Goal: Contribute content

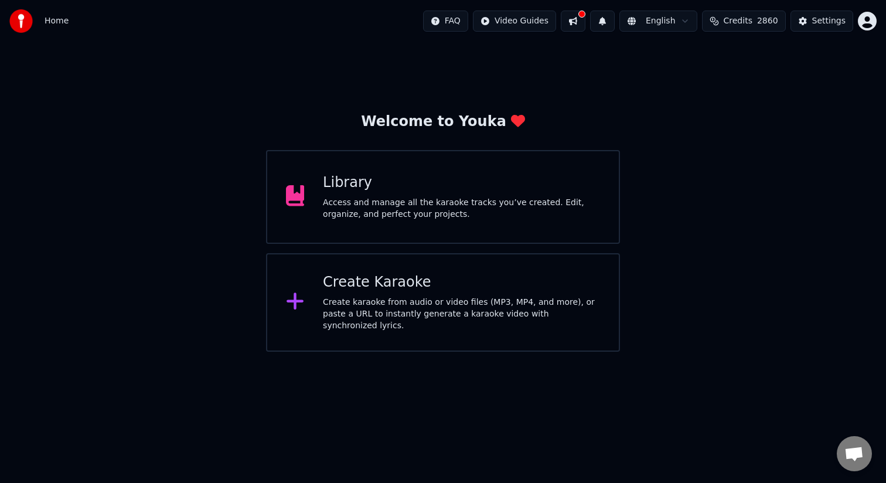
click at [416, 192] on div "Library Access and manage all the karaoke tracks you’ve created. Edit, organize…" at bounding box center [461, 196] width 277 height 47
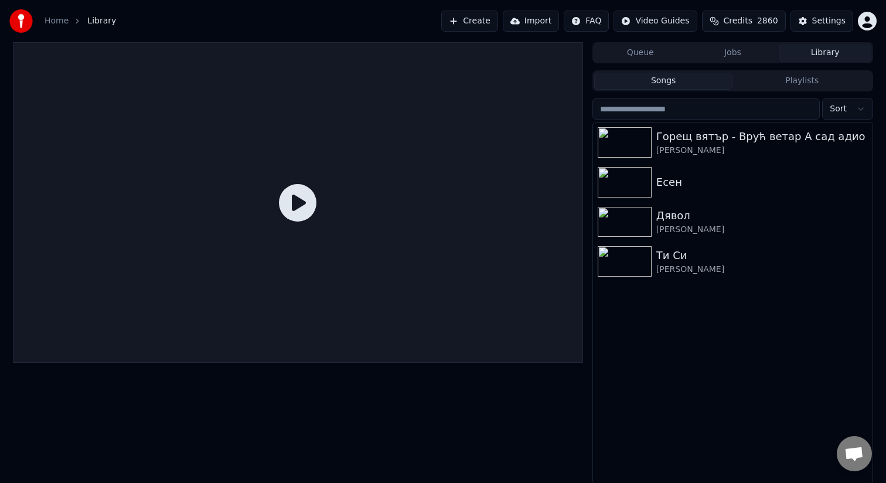
click at [467, 25] on button "Create" at bounding box center [469, 21] width 57 height 21
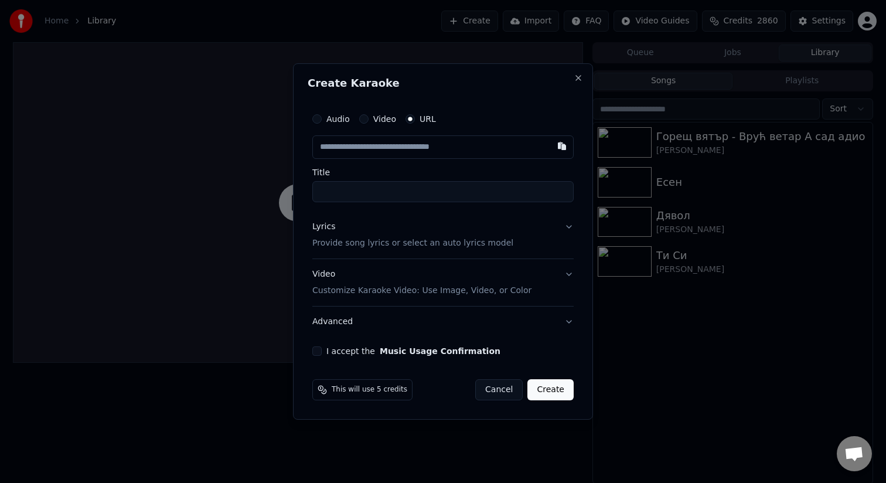
click at [471, 148] on input "text" at bounding box center [442, 146] width 261 height 23
paste input "**********"
type input "**********"
click at [432, 186] on input "Title" at bounding box center [442, 191] width 261 height 21
type input "**********"
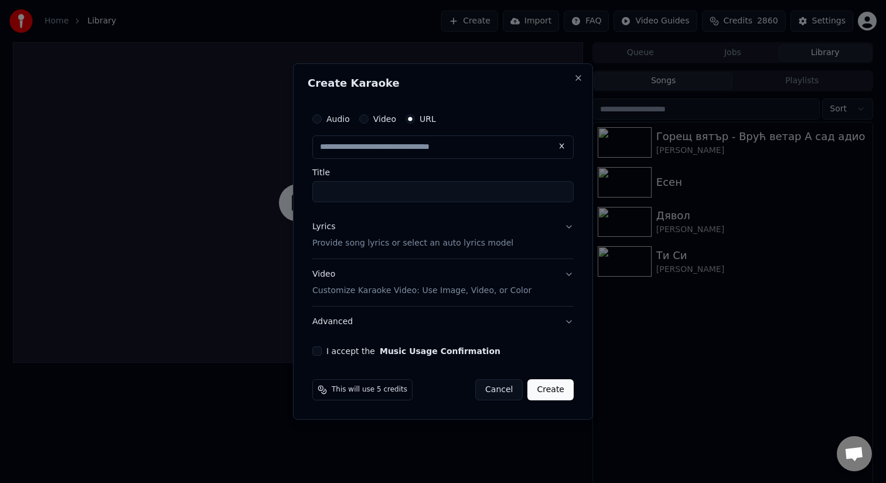
type input "**********"
click at [442, 233] on div "Lyrics Provide song lyrics or select an auto lyrics model" at bounding box center [412, 235] width 201 height 28
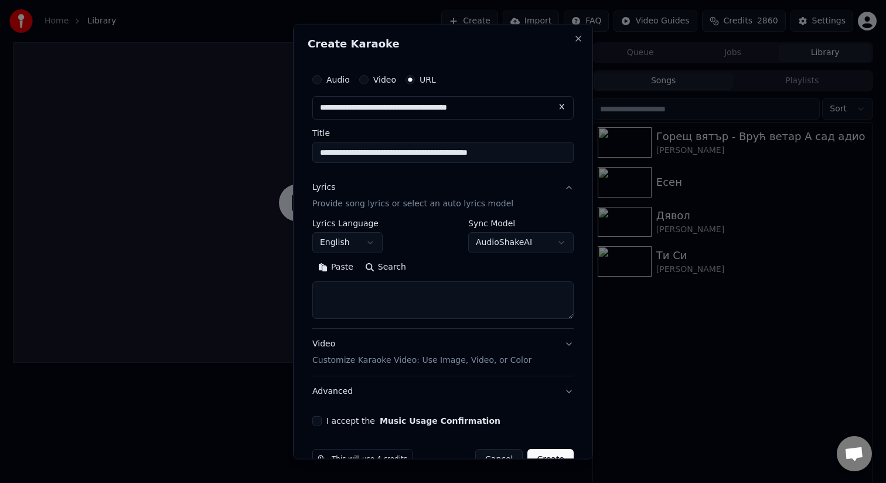
click at [436, 301] on textarea at bounding box center [442, 299] width 261 height 37
paste textarea "**********"
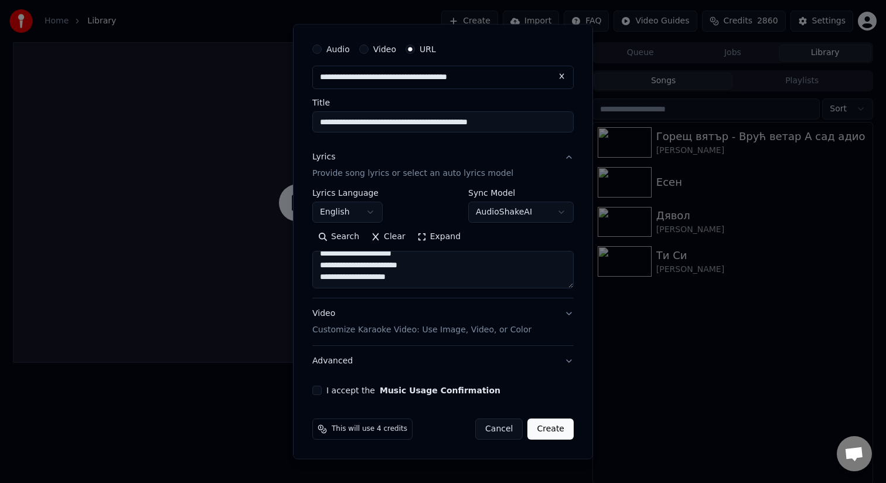
type textarea "**********"
click at [324, 387] on div "I accept the Music Usage Confirmation" at bounding box center [442, 389] width 261 height 9
click at [316, 389] on button "I accept the Music Usage Confirmation" at bounding box center [316, 389] width 9 height 9
click at [573, 423] on div "This will use 4 credits Cancel Create" at bounding box center [442, 428] width 271 height 30
click at [548, 425] on button "Create" at bounding box center [550, 428] width 46 height 21
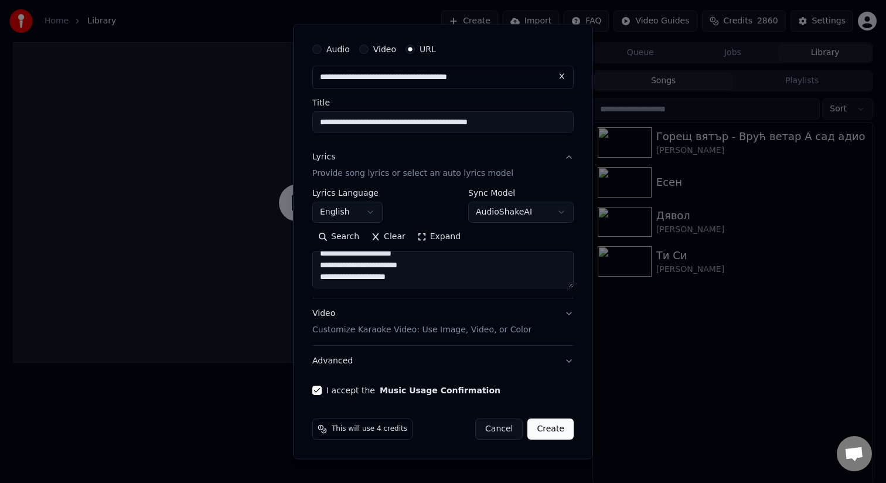
select select "**"
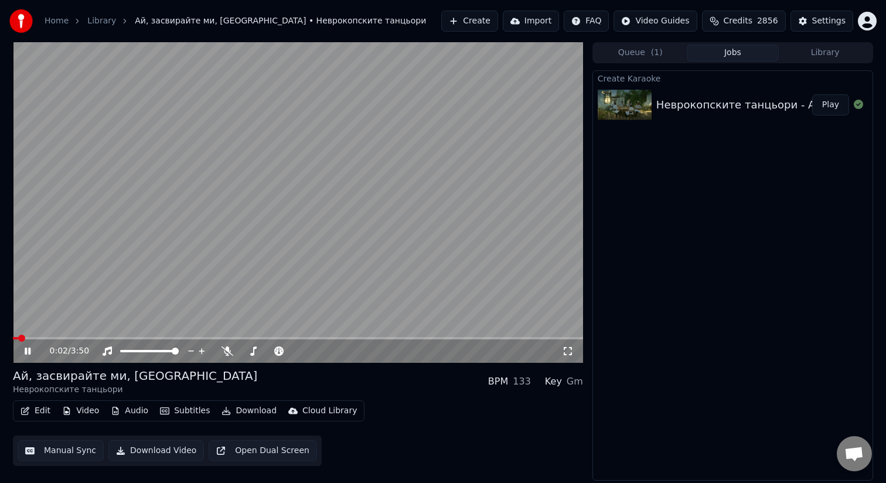
click at [156, 238] on video at bounding box center [298, 202] width 570 height 320
click at [156, 449] on button "Download Video" at bounding box center [155, 450] width 95 height 21
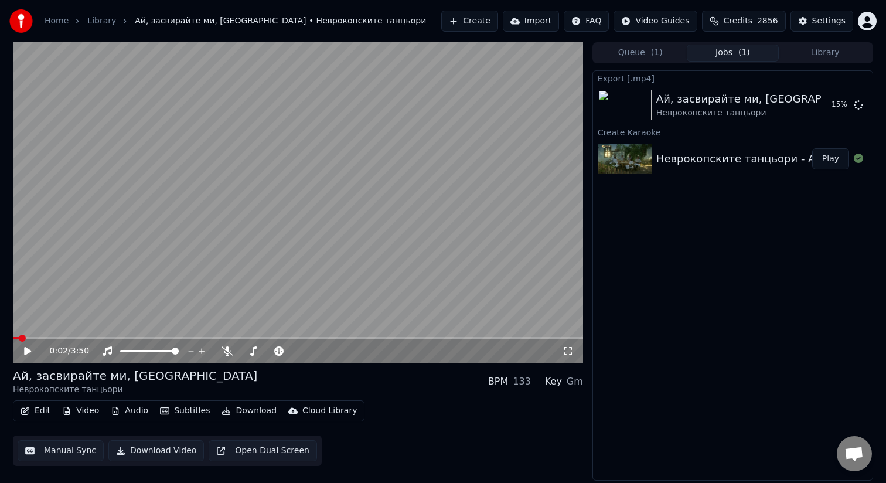
click at [25, 353] on icon at bounding box center [27, 351] width 7 height 8
click at [171, 337] on span at bounding box center [298, 338] width 570 height 2
click at [300, 339] on span at bounding box center [298, 338] width 570 height 2
click at [345, 338] on span at bounding box center [298, 338] width 570 height 2
click at [351, 228] on video at bounding box center [298, 202] width 570 height 320
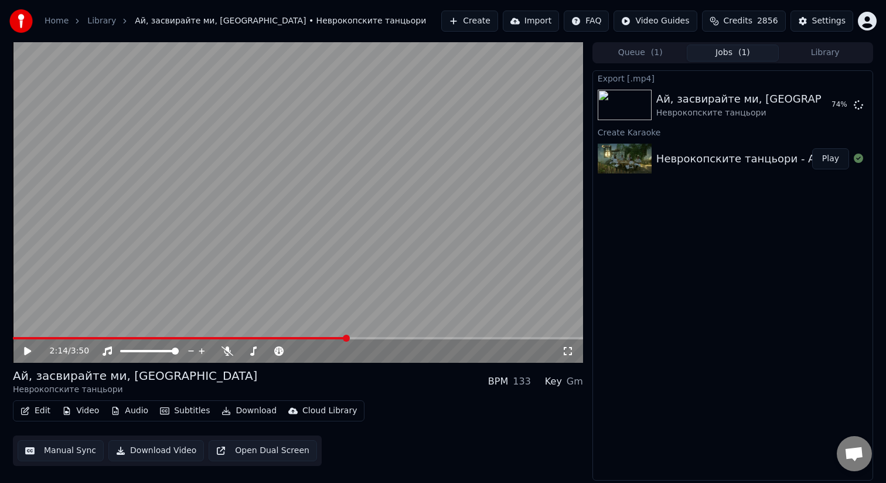
click at [159, 453] on button "Download Video" at bounding box center [155, 450] width 95 height 21
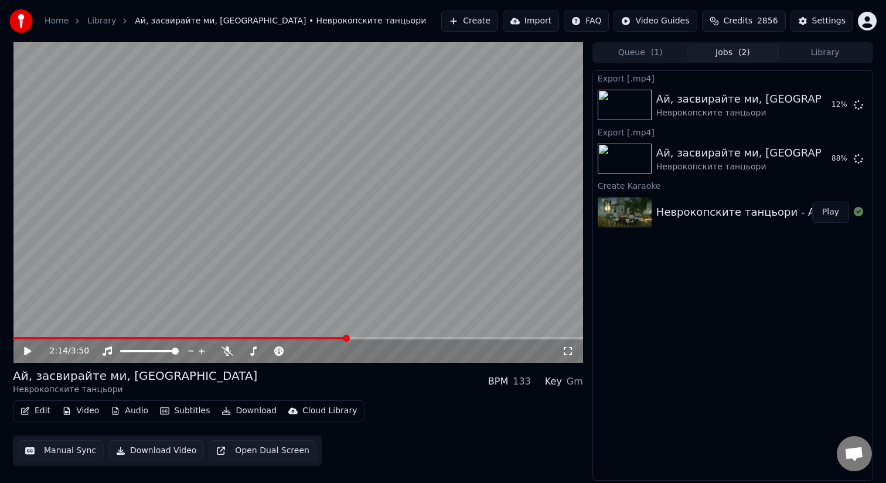
click at [242, 412] on button "Download" at bounding box center [249, 410] width 64 height 16
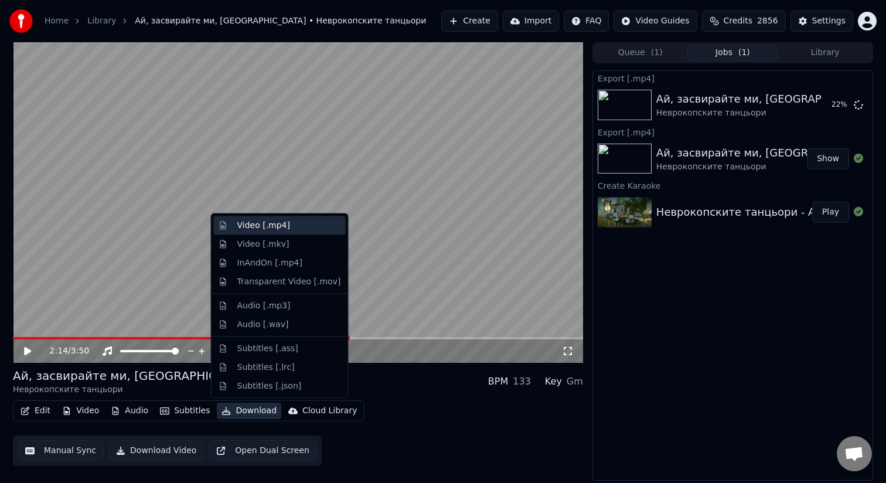
click at [254, 225] on div "Video [.mp4]" at bounding box center [263, 226] width 53 height 12
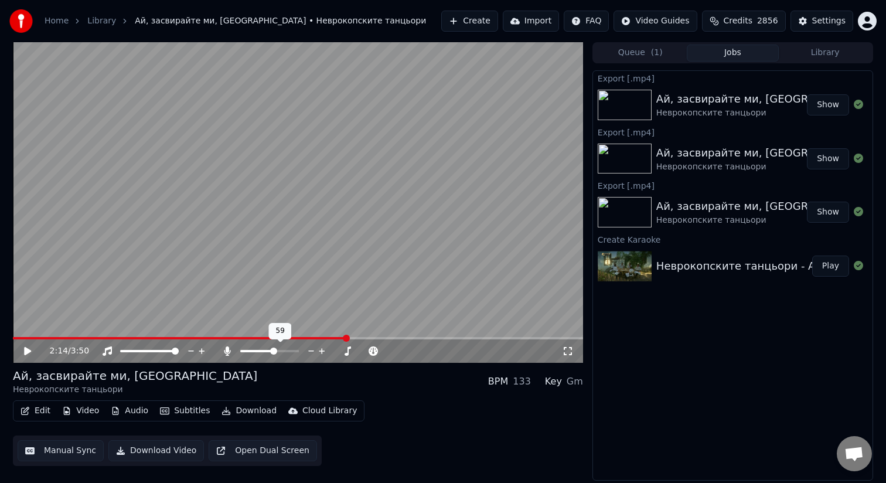
click at [274, 350] on span at bounding box center [269, 351] width 59 height 2
click at [268, 349] on span at bounding box center [268, 350] width 7 height 7
click at [252, 416] on button "Download" at bounding box center [249, 410] width 64 height 16
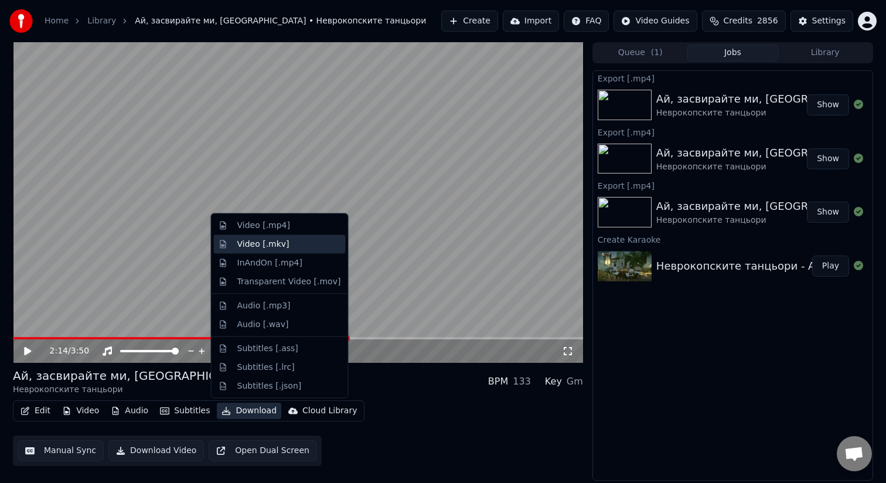
click at [252, 241] on div "Video [.mkv]" at bounding box center [263, 244] width 52 height 12
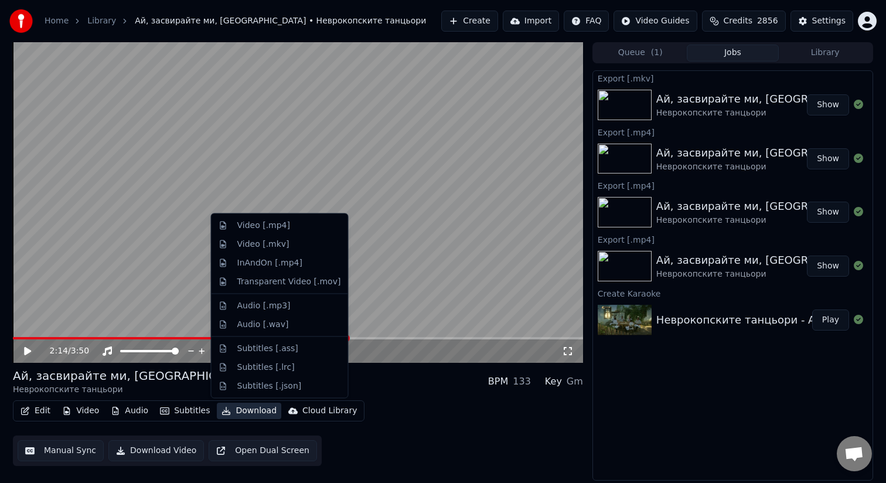
click at [233, 412] on button "Download" at bounding box center [249, 410] width 64 height 16
click at [303, 231] on div "Video [.mp4]" at bounding box center [280, 225] width 132 height 19
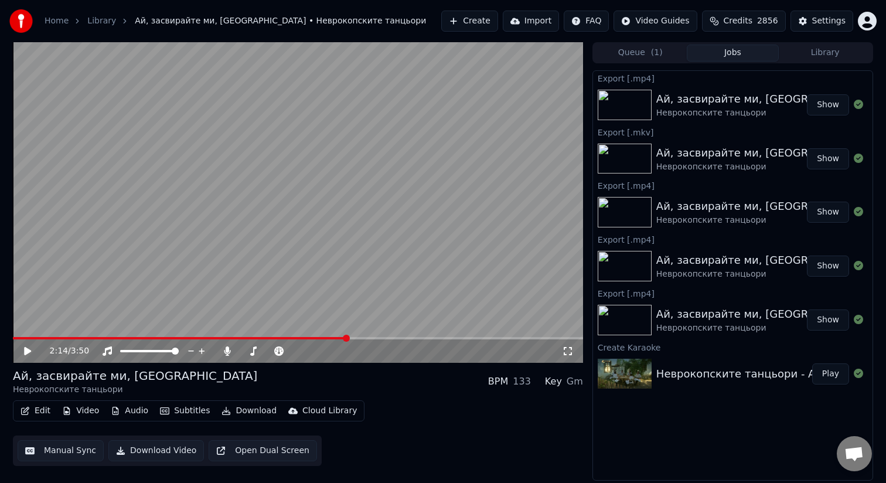
click at [828, 107] on button "Show" at bounding box center [827, 104] width 42 height 21
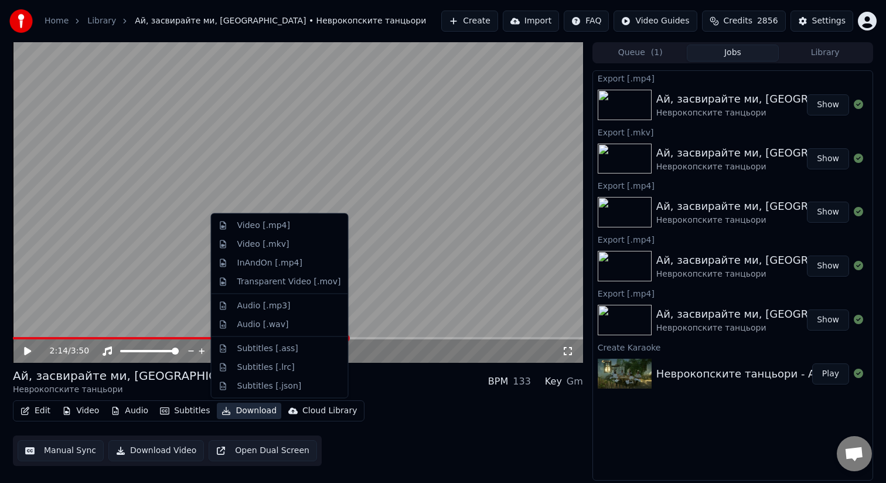
click at [234, 414] on button "Download" at bounding box center [249, 410] width 64 height 16
click at [262, 227] on div "Video [.mp4]" at bounding box center [263, 226] width 53 height 12
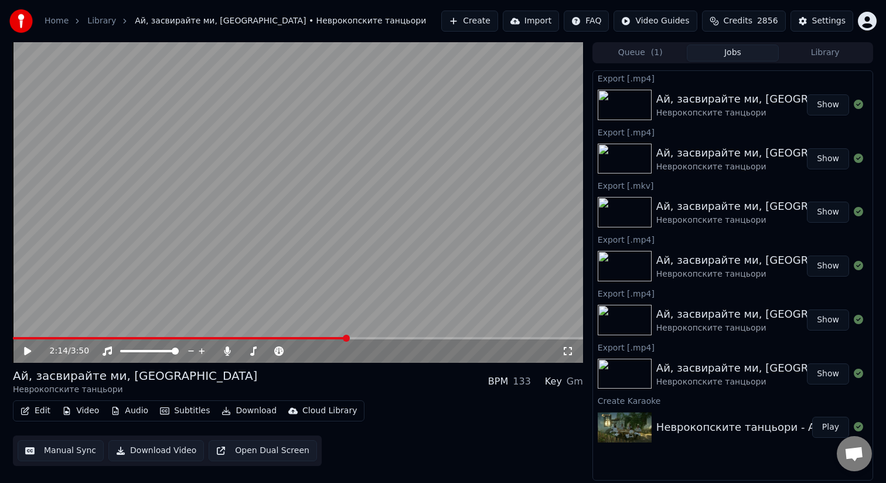
click at [828, 102] on button "Show" at bounding box center [827, 104] width 42 height 21
